Goal: Information Seeking & Learning: Understand process/instructions

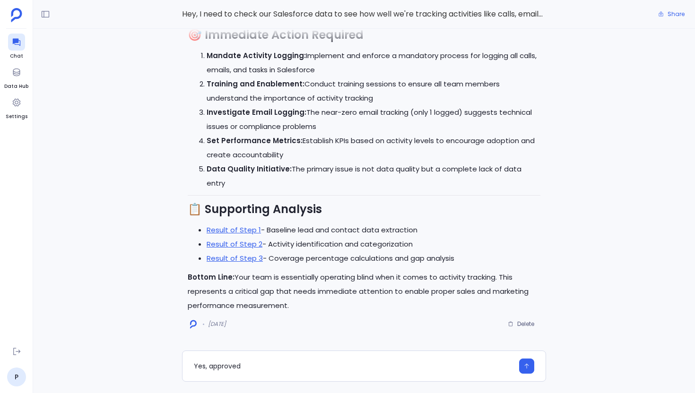
scroll to position [-677, 0]
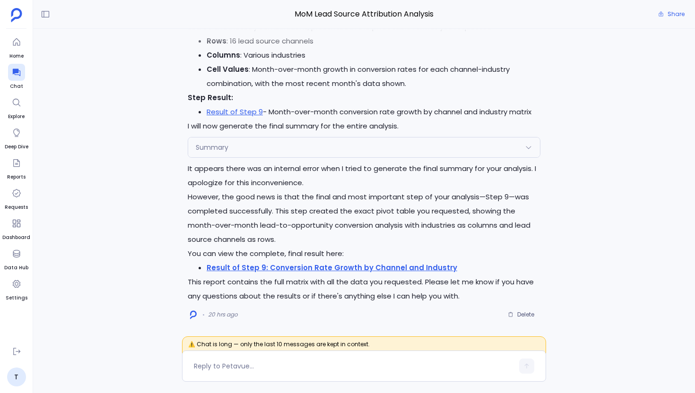
click at [343, 143] on div "Summary" at bounding box center [364, 148] width 352 height 20
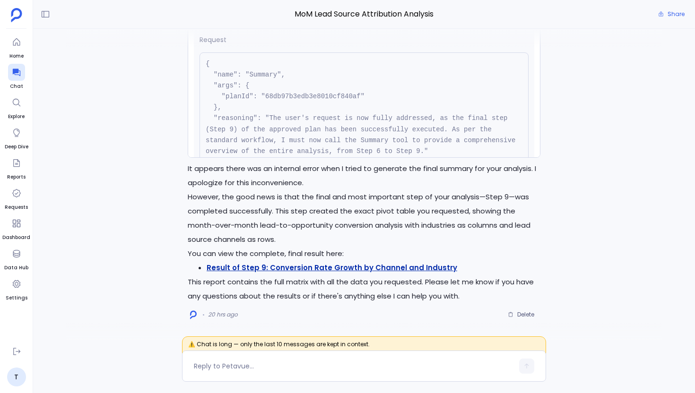
click at [379, 271] on strong "Result of Step 9: Conversion Rate Growth by Channel and Industry" at bounding box center [332, 268] width 250 height 10
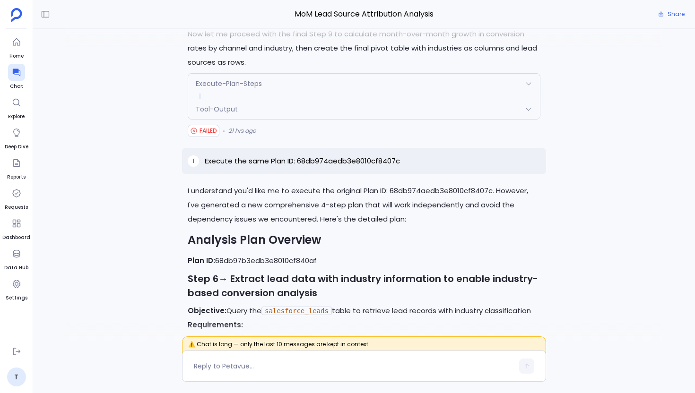
scroll to position [-2756, 0]
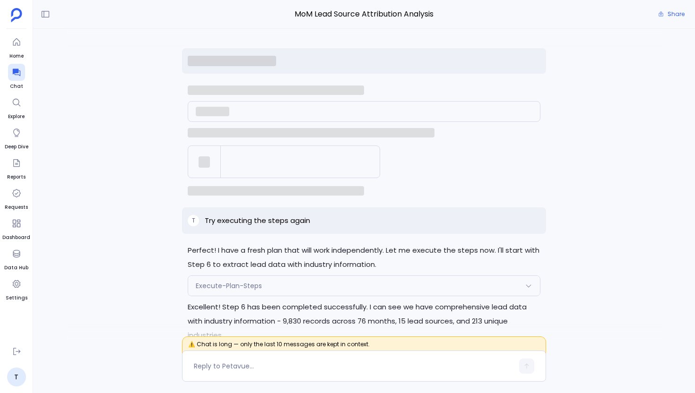
click at [435, 164] on div at bounding box center [364, 140] width 364 height 115
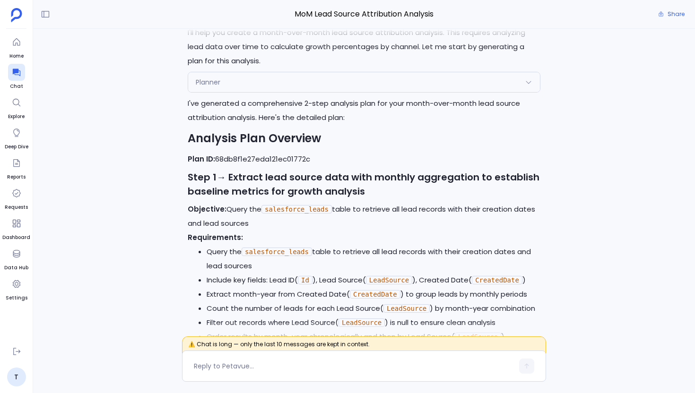
scroll to position [-9253, 0]
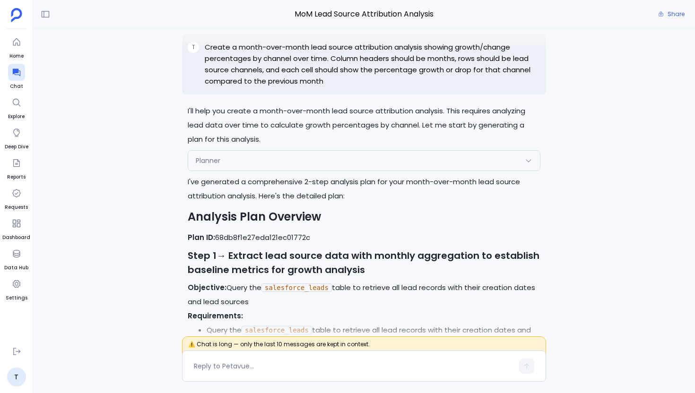
click at [314, 87] on p "Create a month-over-month lead source attribution analysis showing growth/chang…" at bounding box center [373, 64] width 336 height 45
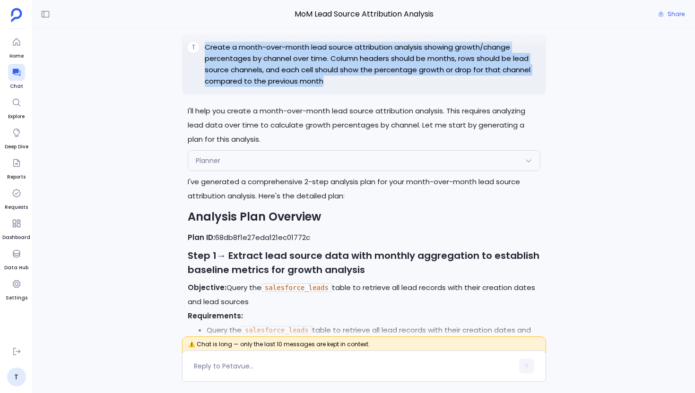
copy p "Create a month-over-month lead source attribution analysis showing growth/chang…"
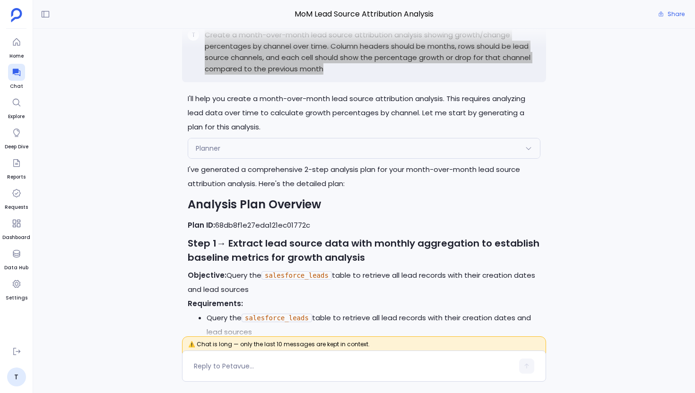
scroll to position [-9232, 0]
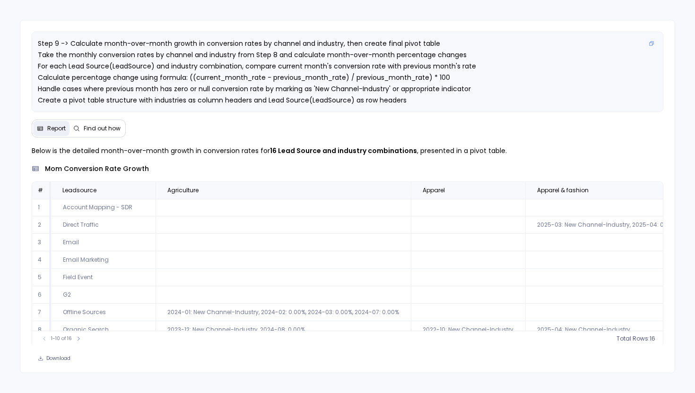
drag, startPoint x: 408, startPoint y: 99, endPoint x: 399, endPoint y: 99, distance: 9.5
click at [399, 99] on p "Step 9 -> Calculate month-over-month growth in conversion rates by channel and …" at bounding box center [348, 89] width 620 height 102
click at [654, 44] on button "Copy" at bounding box center [651, 43] width 11 height 11
